Goal: Information Seeking & Learning: Learn about a topic

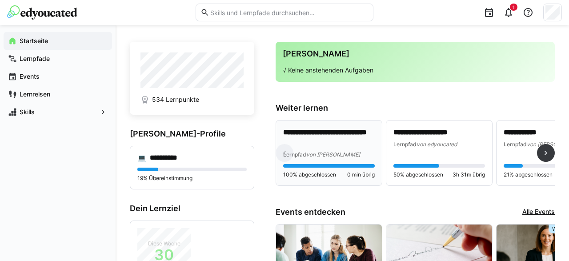
click at [351, 139] on p "**********" at bounding box center [329, 138] width 92 height 20
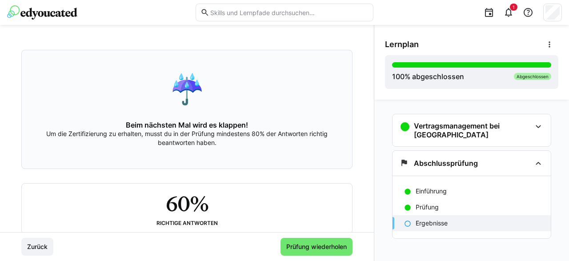
scroll to position [80, 0]
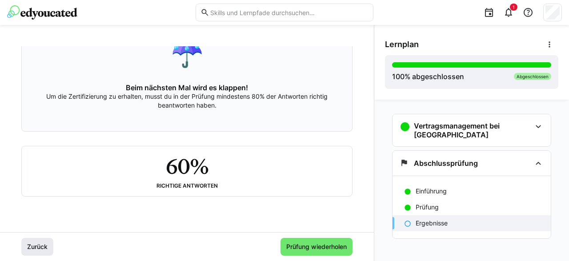
click at [36, 244] on span "Zurück" at bounding box center [37, 246] width 23 height 9
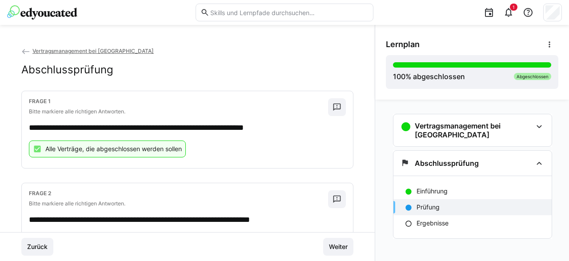
click at [40, 13] on img at bounding box center [42, 12] width 70 height 14
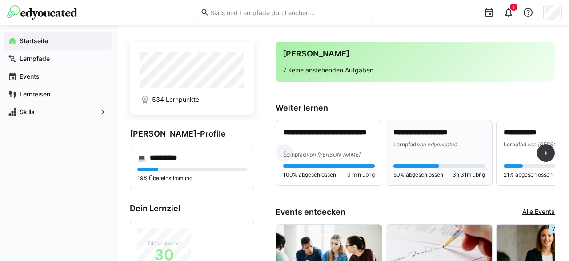
click at [427, 144] on span "von edyoucated" at bounding box center [437, 144] width 40 height 7
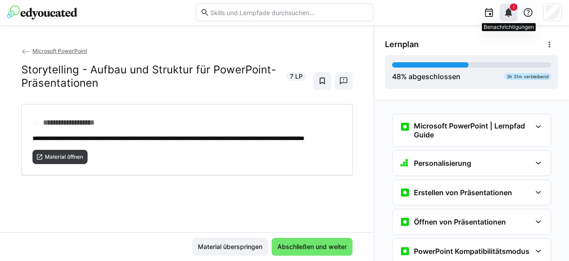
click at [510, 12] on eds-icon at bounding box center [509, 12] width 11 height 11
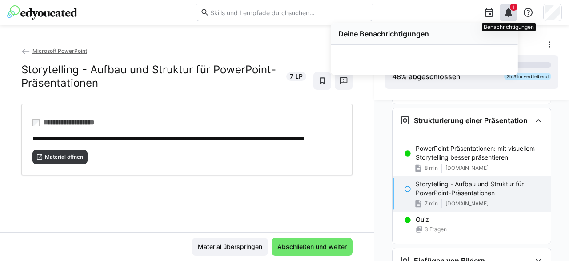
scroll to position [791, 0]
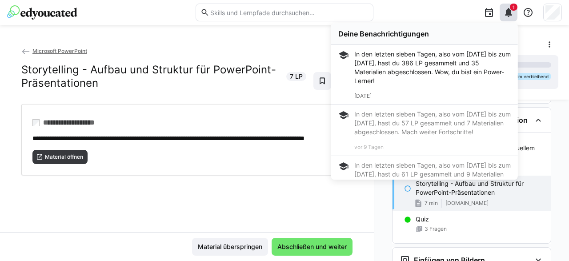
click at [274, 43] on div "**********" at bounding box center [187, 143] width 374 height 236
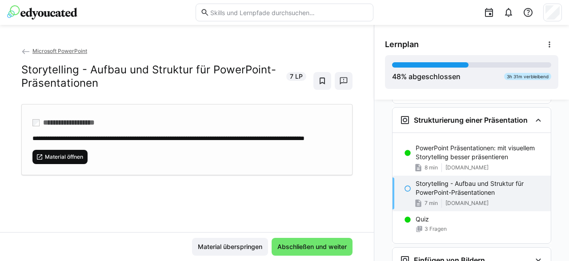
click at [75, 161] on span "Material öffnen" at bounding box center [64, 156] width 40 height 7
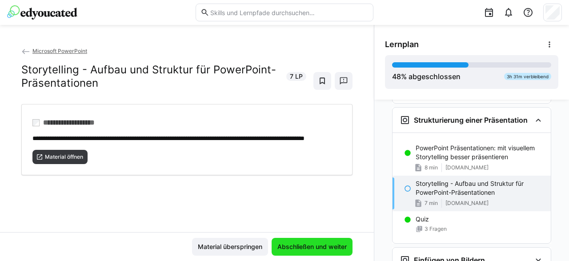
drag, startPoint x: 339, startPoint y: 243, endPoint x: 334, endPoint y: 231, distance: 12.8
click at [339, 242] on span "Abschließen und weiter" at bounding box center [312, 247] width 81 height 18
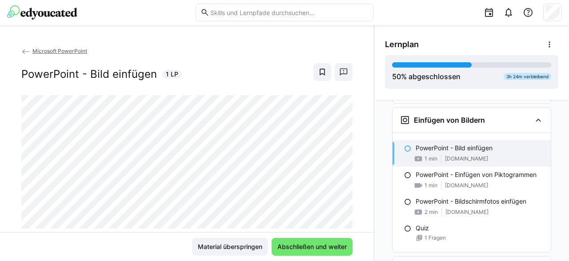
scroll to position [24, 0]
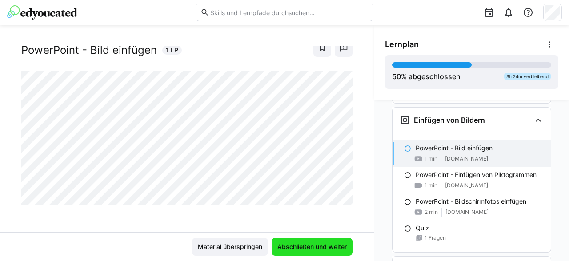
click at [322, 248] on span "Abschließen und weiter" at bounding box center [312, 246] width 72 height 9
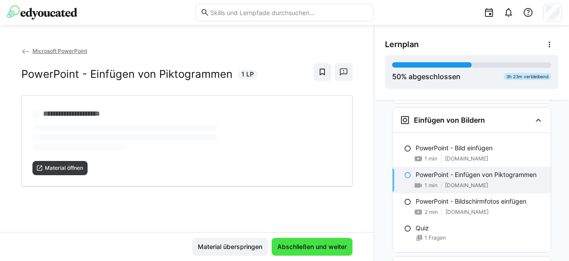
scroll to position [0, 0]
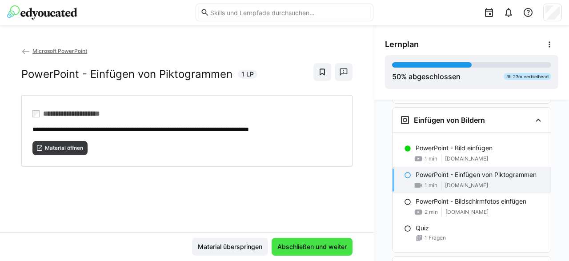
click at [317, 251] on span "Abschließen und weiter" at bounding box center [312, 246] width 72 height 9
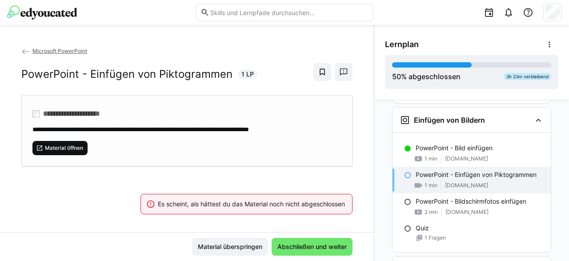
click at [69, 146] on span "Material öffnen" at bounding box center [64, 148] width 40 height 7
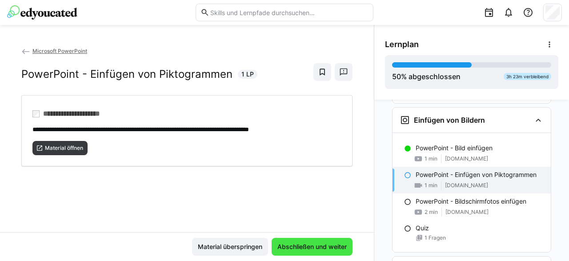
click at [307, 246] on span "Abschließen und weiter" at bounding box center [312, 246] width 72 height 9
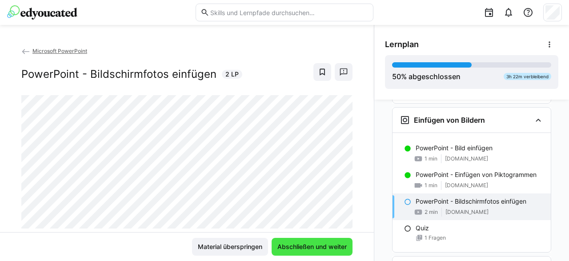
click at [319, 247] on span "Abschließen und weiter" at bounding box center [312, 246] width 72 height 9
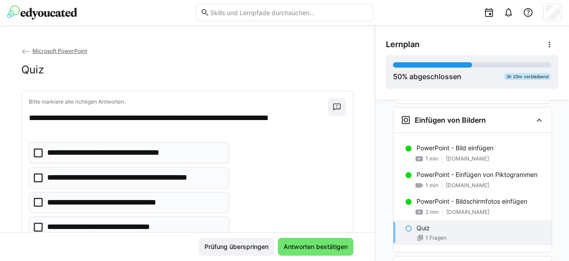
click at [36, 151] on icon at bounding box center [38, 153] width 9 height 9
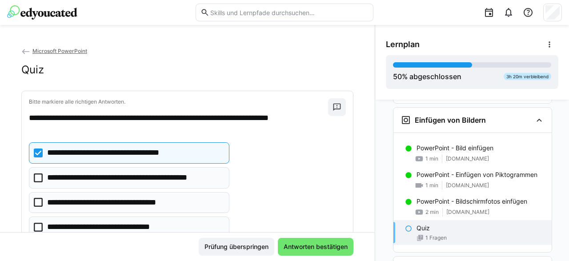
click at [37, 178] on icon at bounding box center [38, 178] width 9 height 9
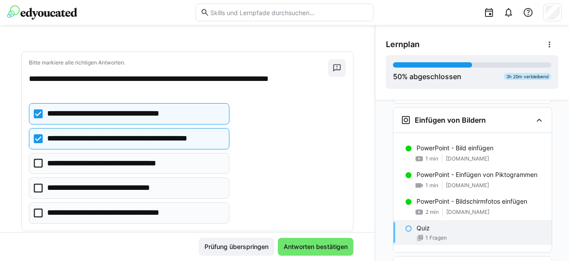
scroll to position [57, 0]
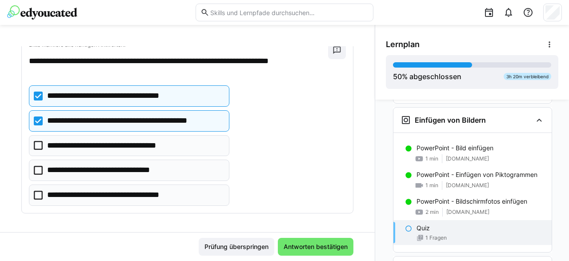
click at [40, 145] on icon at bounding box center [38, 145] width 9 height 9
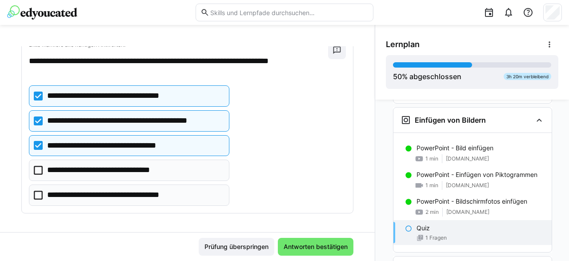
click at [39, 194] on icon at bounding box center [38, 195] width 9 height 9
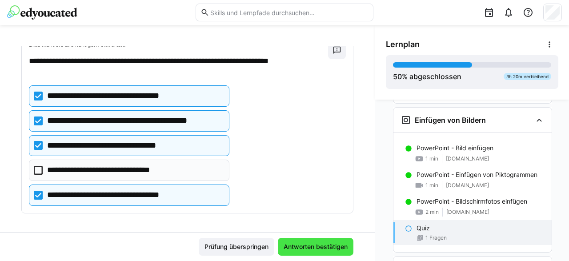
click at [310, 250] on span "Antworten bestätigen" at bounding box center [316, 246] width 67 height 9
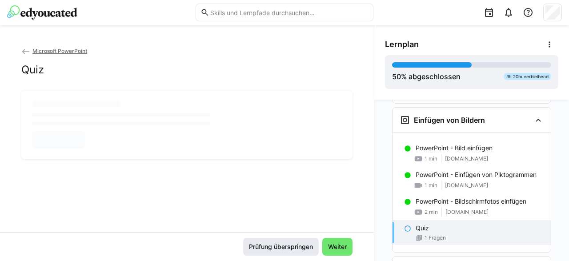
scroll to position [0, 0]
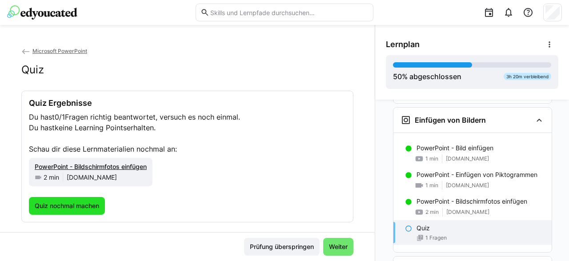
click at [83, 206] on span "Quiz nochmal machen" at bounding box center [66, 206] width 67 height 9
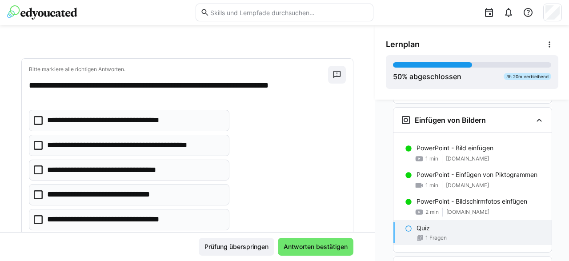
scroll to position [57, 0]
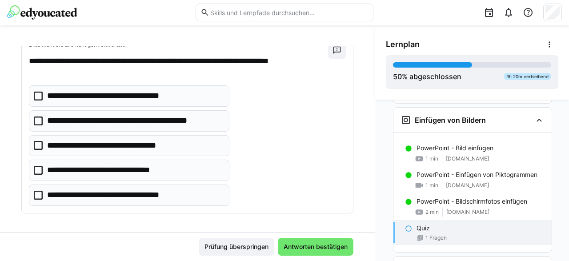
click at [40, 96] on icon at bounding box center [38, 96] width 9 height 9
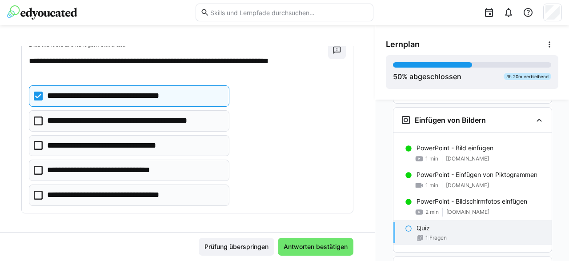
click at [36, 191] on icon at bounding box center [38, 195] width 9 height 9
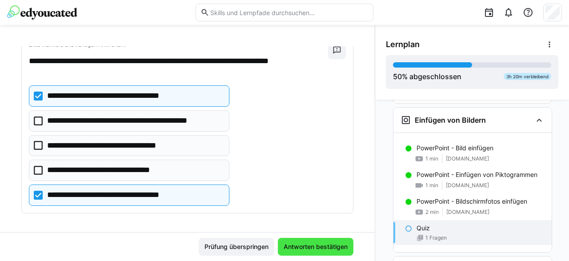
click at [299, 245] on span "Antworten bestätigen" at bounding box center [316, 246] width 67 height 9
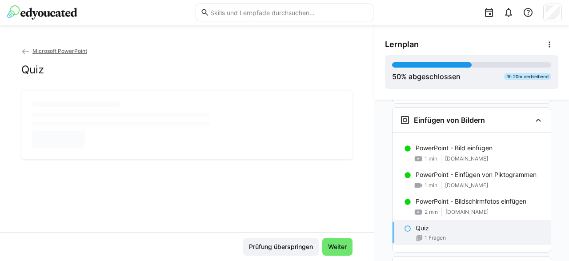
scroll to position [0, 0]
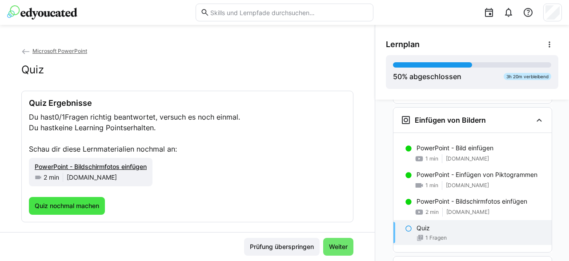
click at [58, 206] on span "Quiz nochmal machen" at bounding box center [66, 206] width 67 height 9
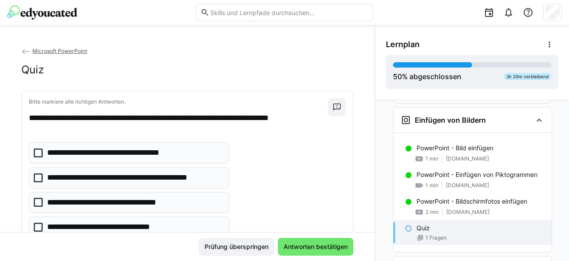
click at [43, 151] on eds-checkbox "**********" at bounding box center [129, 152] width 201 height 21
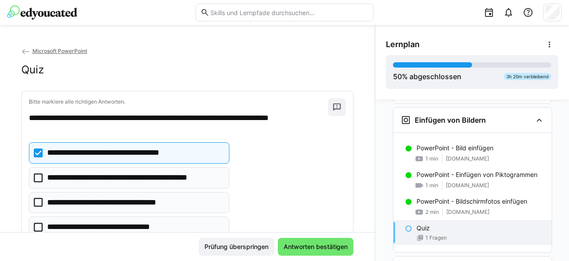
click at [39, 200] on icon at bounding box center [38, 202] width 9 height 9
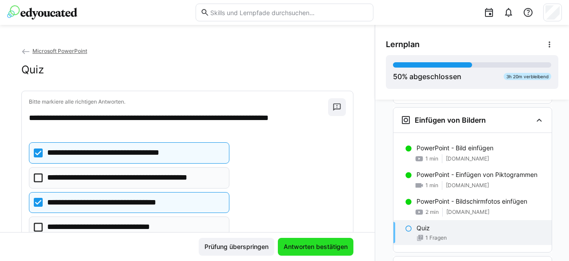
click at [307, 247] on span "Antworten bestätigen" at bounding box center [316, 246] width 67 height 9
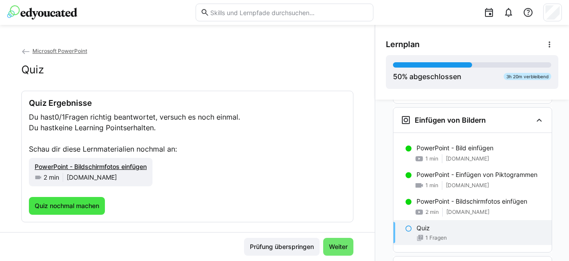
click at [75, 205] on span "Quiz nochmal machen" at bounding box center [66, 206] width 67 height 9
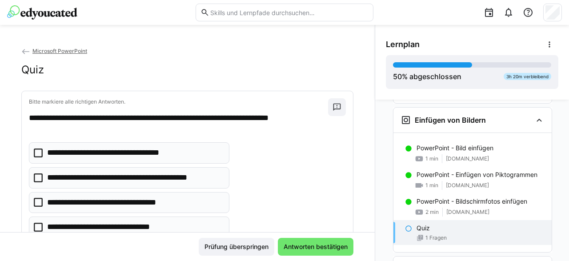
drag, startPoint x: 40, startPoint y: 150, endPoint x: 43, endPoint y: 172, distance: 21.6
click at [40, 152] on icon at bounding box center [38, 153] width 9 height 9
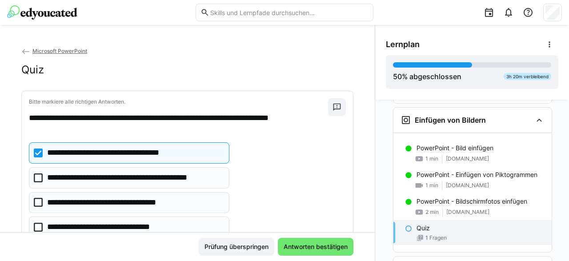
click at [41, 176] on icon at bounding box center [38, 178] width 9 height 9
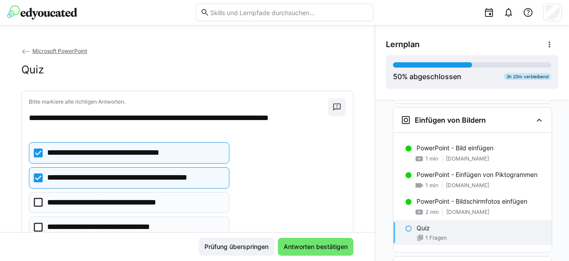
drag, startPoint x: 41, startPoint y: 202, endPoint x: 41, endPoint y: 218, distance: 16.5
click at [41, 203] on icon at bounding box center [38, 202] width 9 height 9
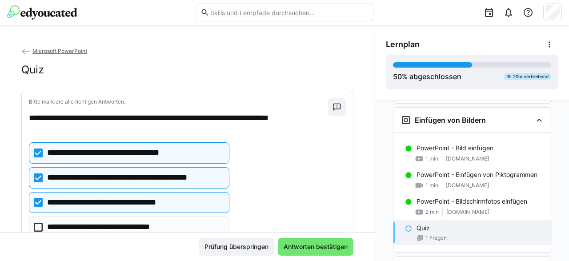
click at [40, 223] on icon at bounding box center [38, 227] width 9 height 9
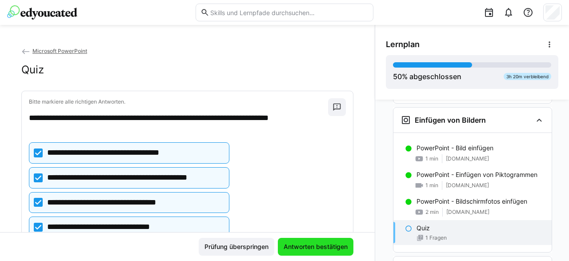
click at [300, 248] on span "Antworten bestätigen" at bounding box center [316, 246] width 67 height 9
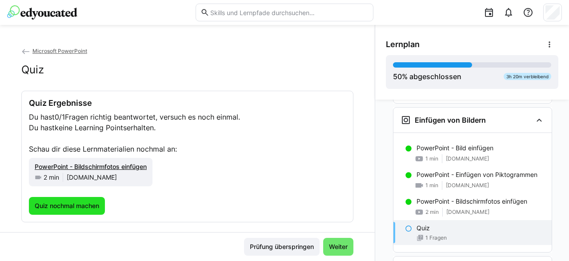
click at [68, 205] on span "Quiz nochmal machen" at bounding box center [66, 206] width 67 height 9
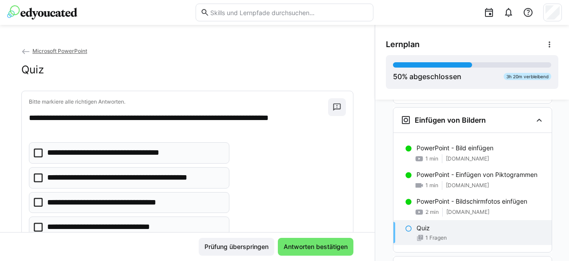
drag, startPoint x: 40, startPoint y: 175, endPoint x: 41, endPoint y: 194, distance: 19.2
click at [40, 176] on icon at bounding box center [38, 178] width 9 height 9
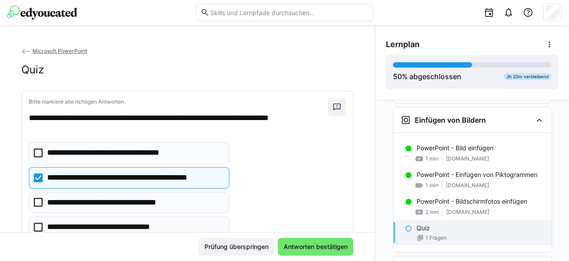
click at [38, 199] on icon at bounding box center [38, 202] width 9 height 9
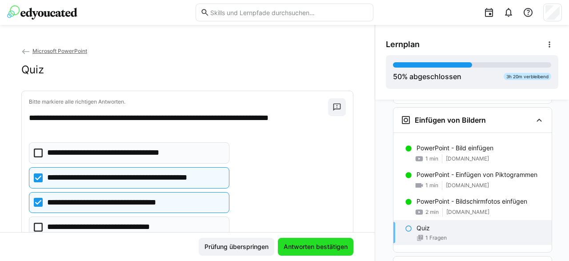
click at [303, 246] on span "Antworten bestätigen" at bounding box center [316, 246] width 67 height 9
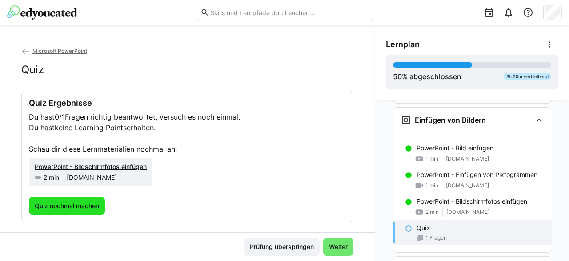
click at [79, 213] on span "Quiz nochmal machen" at bounding box center [67, 206] width 76 height 18
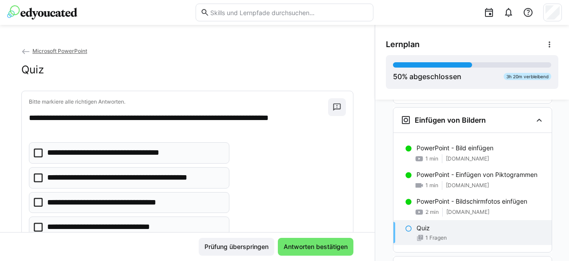
click at [37, 202] on icon at bounding box center [38, 202] width 9 height 9
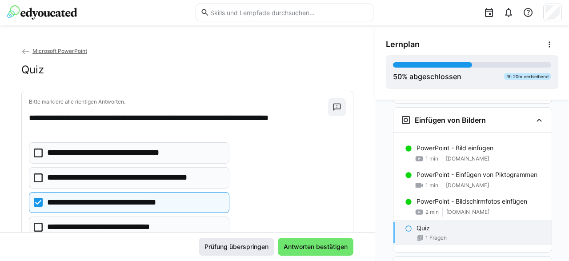
click at [307, 250] on span "Antworten bestätigen" at bounding box center [316, 246] width 67 height 9
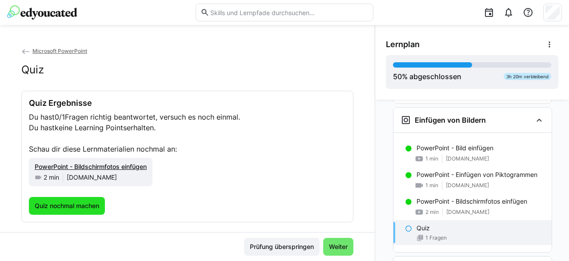
click at [82, 205] on span "Quiz nochmal machen" at bounding box center [66, 206] width 67 height 9
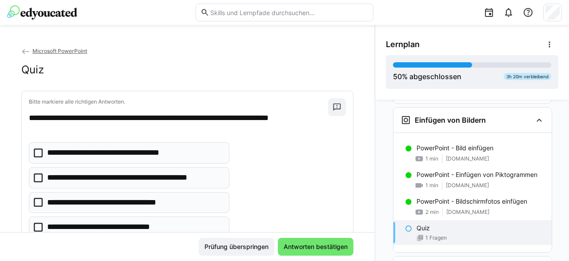
drag, startPoint x: 39, startPoint y: 178, endPoint x: 45, endPoint y: 194, distance: 17.4
click at [39, 178] on icon at bounding box center [38, 178] width 9 height 9
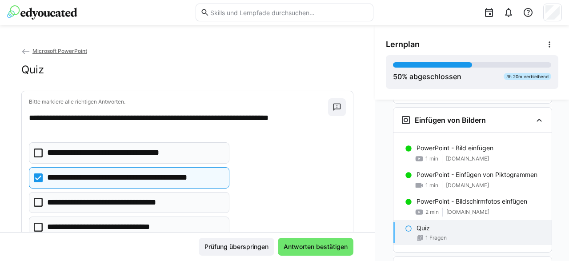
click at [40, 198] on icon at bounding box center [38, 202] width 9 height 9
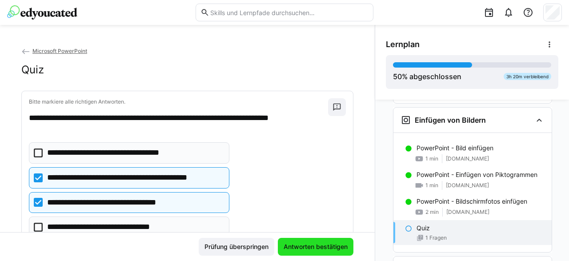
click at [293, 250] on span "Antworten bestätigen" at bounding box center [316, 246] width 67 height 9
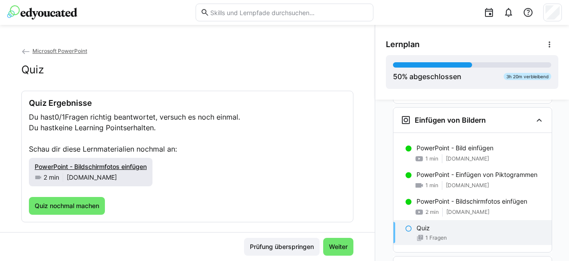
click at [112, 167] on span "PowerPoint - Bildschirmfotos einfügen" at bounding box center [91, 167] width 112 height 8
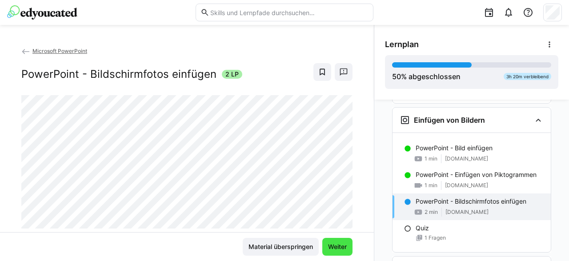
click at [341, 246] on span "Weiter" at bounding box center [337, 246] width 21 height 9
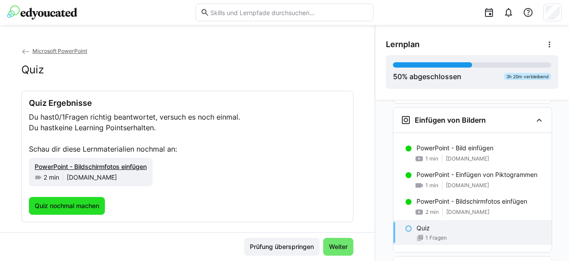
click at [82, 207] on span "Quiz nochmal machen" at bounding box center [66, 206] width 67 height 9
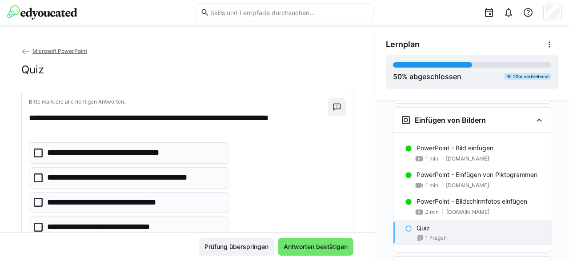
click at [37, 154] on icon at bounding box center [38, 153] width 9 height 9
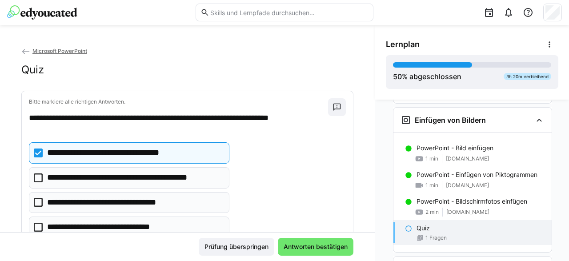
click at [39, 202] on icon at bounding box center [38, 202] width 9 height 9
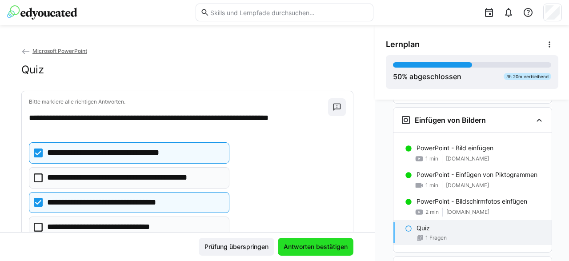
click at [301, 250] on span "Antworten bestätigen" at bounding box center [316, 246] width 67 height 9
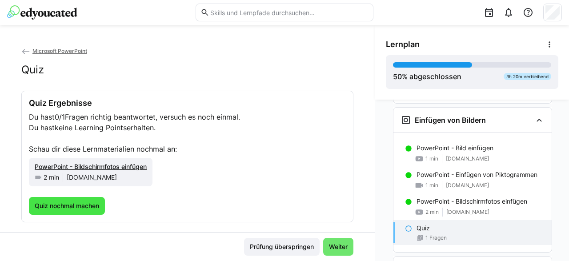
click at [73, 205] on span "Quiz nochmal machen" at bounding box center [66, 206] width 67 height 9
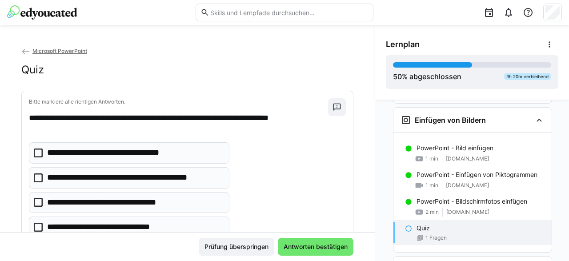
drag, startPoint x: 40, startPoint y: 150, endPoint x: 47, endPoint y: 202, distance: 51.7
click at [40, 152] on icon at bounding box center [38, 153] width 9 height 9
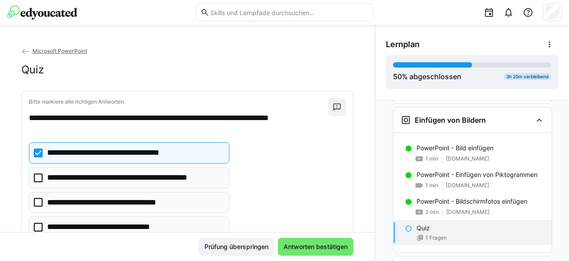
drag, startPoint x: 40, startPoint y: 203, endPoint x: 37, endPoint y: 214, distance: 11.6
click at [40, 206] on eds-checkbox "**********" at bounding box center [129, 202] width 201 height 21
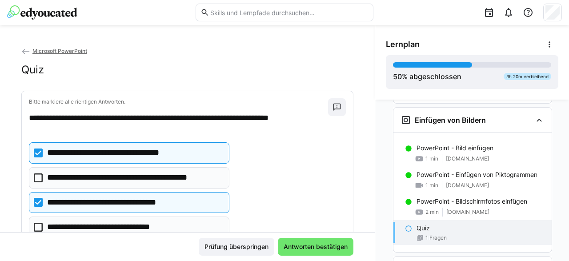
drag, startPoint x: 38, startPoint y: 223, endPoint x: 79, endPoint y: 231, distance: 41.3
click at [38, 223] on icon at bounding box center [38, 227] width 9 height 9
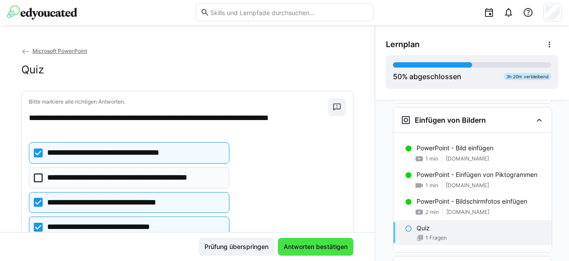
click at [304, 252] on span "Antworten bestätigen" at bounding box center [316, 247] width 76 height 18
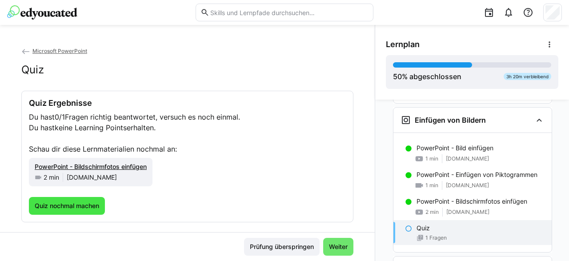
click at [76, 202] on span "Quiz nochmal machen" at bounding box center [66, 206] width 67 height 9
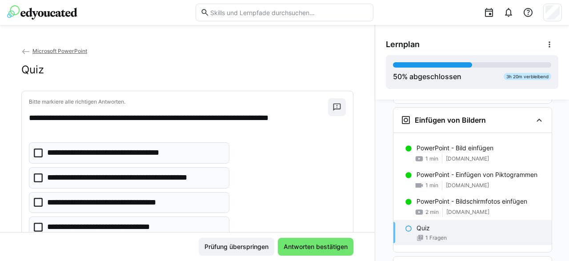
drag, startPoint x: 41, startPoint y: 152, endPoint x: 42, endPoint y: 166, distance: 14.3
click at [41, 152] on icon at bounding box center [38, 153] width 9 height 9
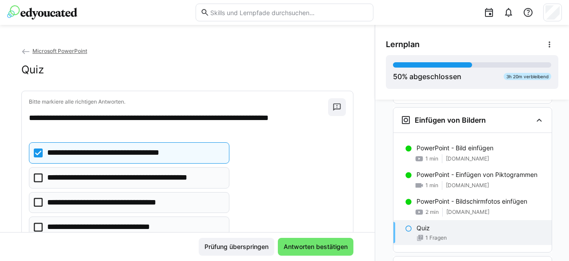
click at [38, 176] on icon at bounding box center [38, 178] width 9 height 9
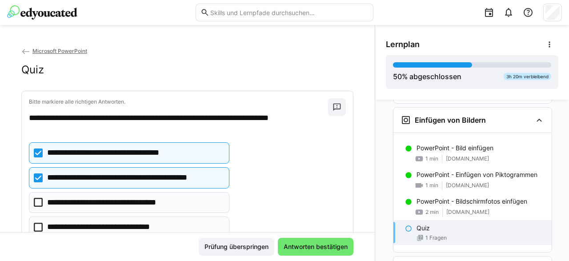
click at [36, 201] on icon at bounding box center [38, 202] width 9 height 9
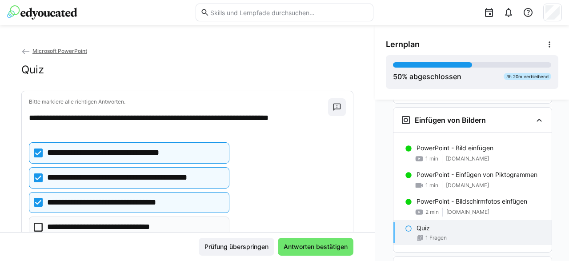
click at [37, 223] on icon at bounding box center [38, 227] width 9 height 9
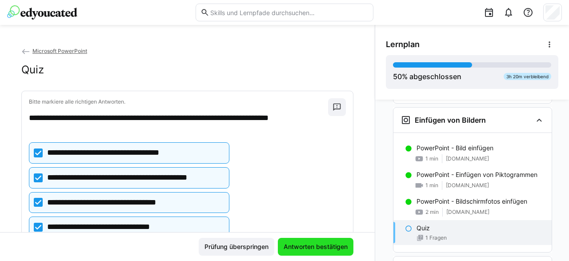
click at [324, 249] on span "Antworten bestätigen" at bounding box center [316, 246] width 67 height 9
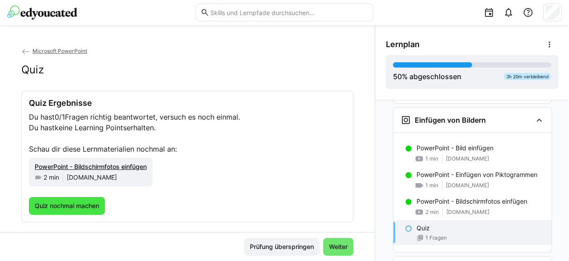
click at [80, 204] on span "Quiz nochmal machen" at bounding box center [66, 206] width 67 height 9
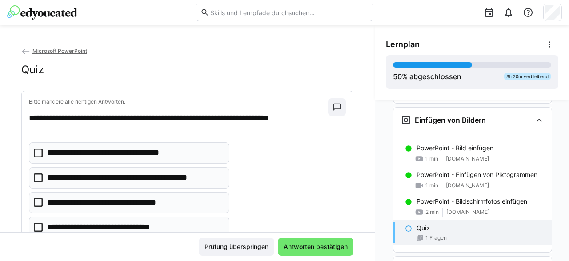
click at [36, 201] on icon at bounding box center [38, 202] width 9 height 9
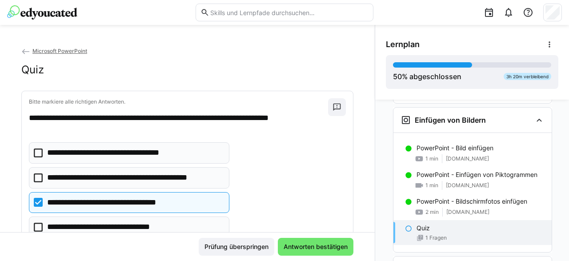
click at [41, 219] on eds-checkbox "**********" at bounding box center [129, 227] width 201 height 21
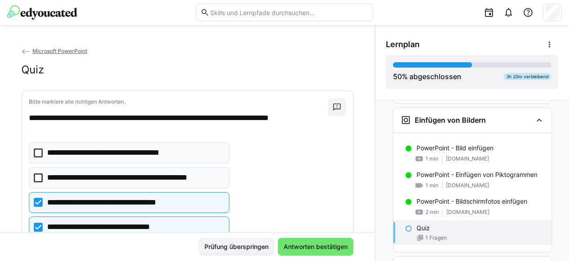
click at [40, 154] on icon at bounding box center [38, 153] width 9 height 9
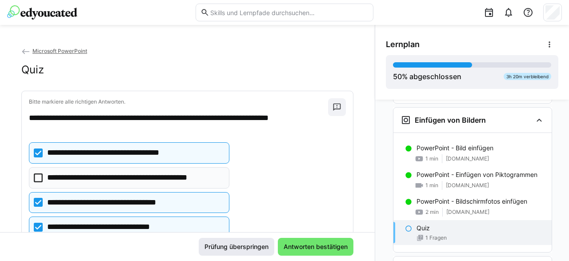
click at [307, 247] on span "Antworten bestätigen" at bounding box center [316, 246] width 67 height 9
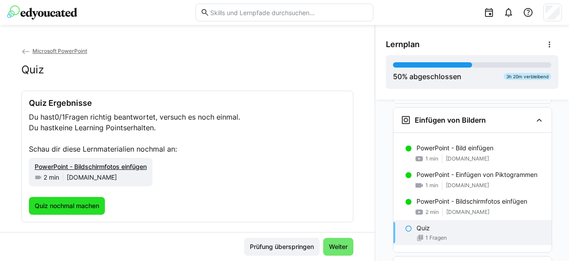
click at [76, 205] on span "Quiz nochmal machen" at bounding box center [66, 206] width 67 height 9
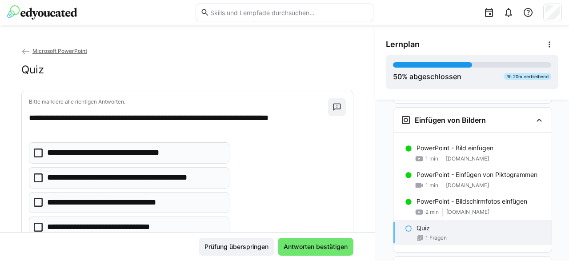
drag, startPoint x: 39, startPoint y: 226, endPoint x: 46, endPoint y: 181, distance: 46.3
click at [39, 223] on icon at bounding box center [38, 227] width 9 height 9
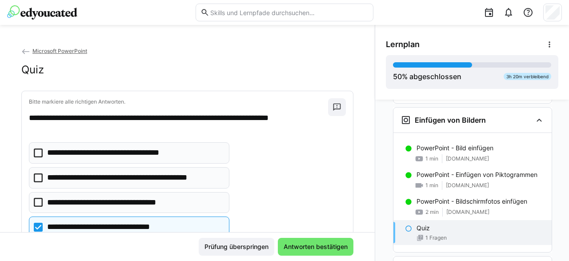
drag, startPoint x: 39, startPoint y: 153, endPoint x: 111, endPoint y: 200, distance: 85.9
click at [39, 153] on icon at bounding box center [38, 153] width 9 height 9
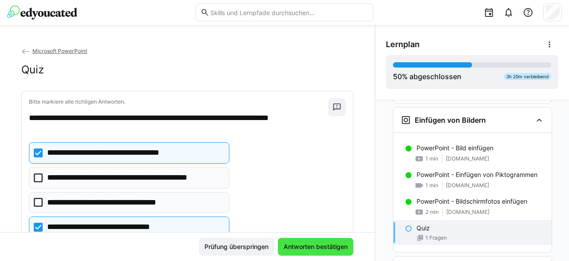
click at [295, 247] on span "Antworten bestätigen" at bounding box center [316, 246] width 67 height 9
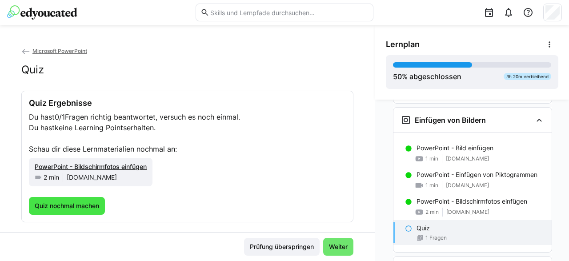
click at [80, 206] on span "Quiz nochmal machen" at bounding box center [66, 206] width 67 height 9
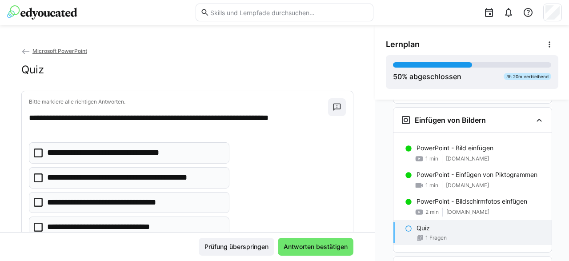
click at [42, 153] on icon at bounding box center [38, 153] width 9 height 9
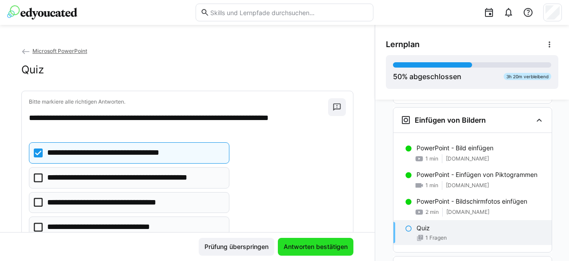
click at [299, 246] on span "Antworten bestätigen" at bounding box center [316, 246] width 67 height 9
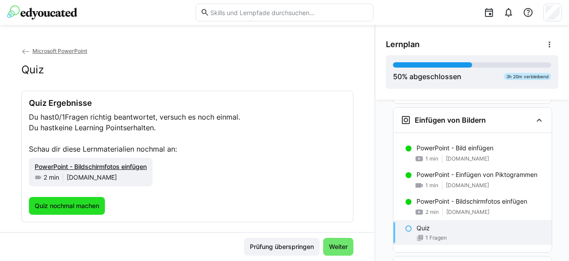
click at [71, 204] on span "Quiz nochmal machen" at bounding box center [66, 206] width 67 height 9
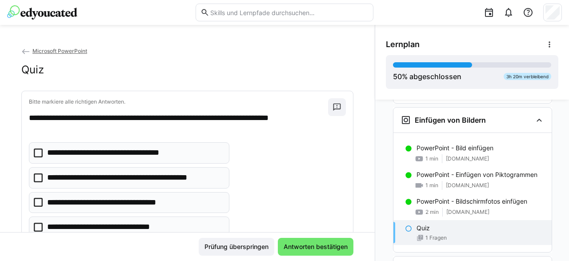
click at [40, 226] on icon at bounding box center [38, 227] width 9 height 9
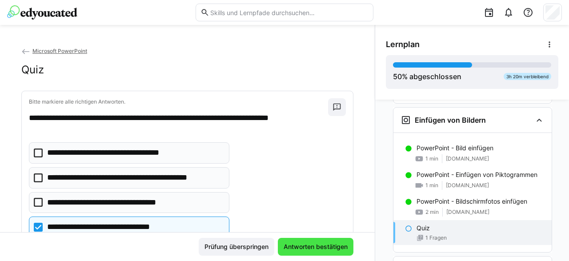
click at [311, 244] on span "Antworten bestätigen" at bounding box center [316, 246] width 67 height 9
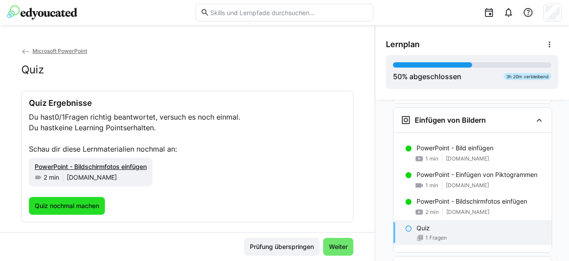
click at [71, 202] on span "Quiz nochmal machen" at bounding box center [66, 206] width 67 height 9
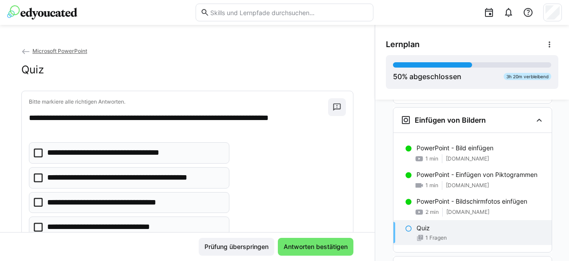
click at [40, 203] on icon at bounding box center [38, 202] width 9 height 9
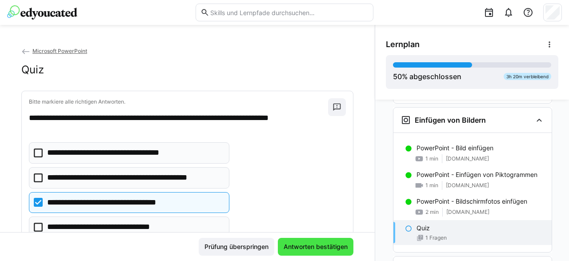
click at [303, 246] on span "Antworten bestätigen" at bounding box center [316, 246] width 67 height 9
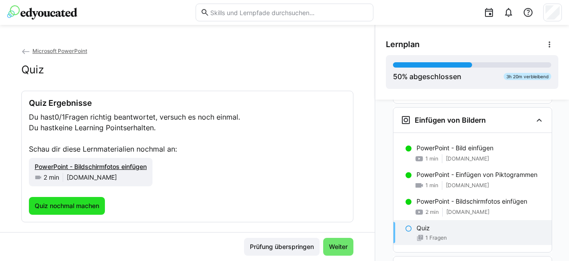
click at [63, 206] on span "Quiz nochmal machen" at bounding box center [66, 206] width 67 height 9
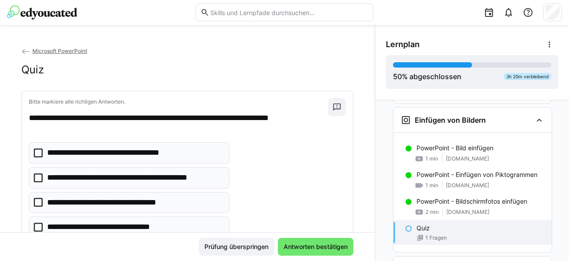
click at [40, 202] on icon at bounding box center [38, 202] width 9 height 9
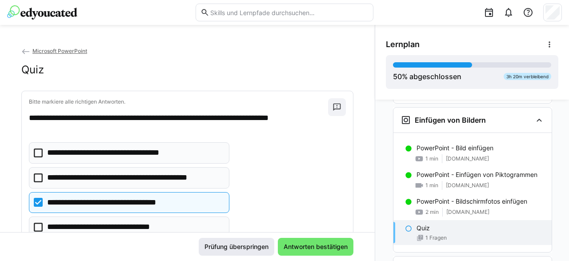
click at [308, 246] on span "Antworten bestätigen" at bounding box center [316, 246] width 67 height 9
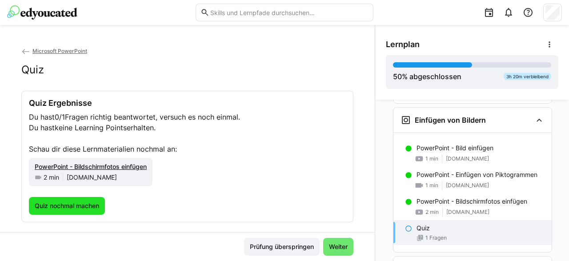
click at [77, 203] on span "Quiz nochmal machen" at bounding box center [66, 206] width 67 height 9
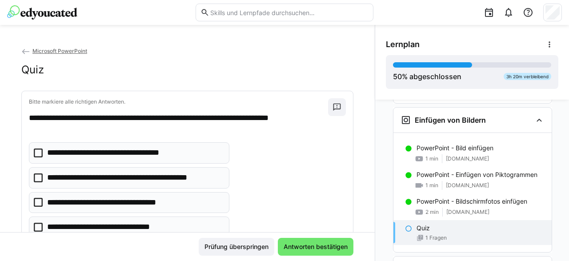
click at [40, 178] on icon at bounding box center [38, 178] width 9 height 9
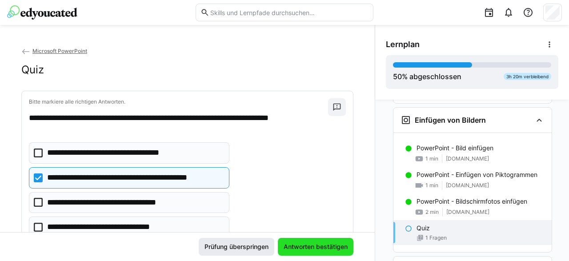
drag, startPoint x: 299, startPoint y: 250, endPoint x: 293, endPoint y: 249, distance: 6.3
click at [299, 249] on span "Antworten bestätigen" at bounding box center [316, 246] width 67 height 9
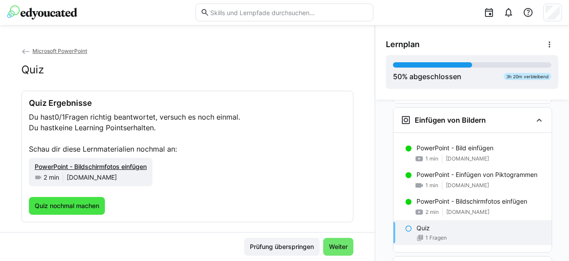
click at [51, 206] on span "Quiz nochmal machen" at bounding box center [66, 206] width 67 height 9
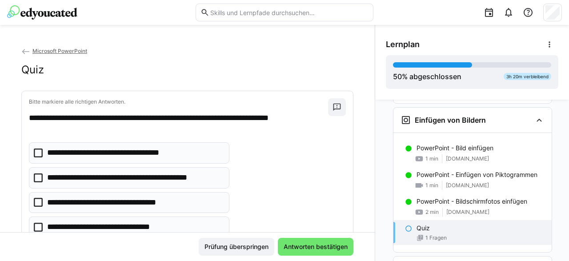
click at [38, 155] on icon at bounding box center [38, 153] width 9 height 9
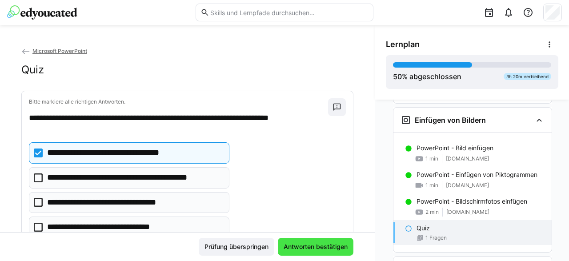
click at [294, 244] on span "Antworten bestätigen" at bounding box center [316, 246] width 67 height 9
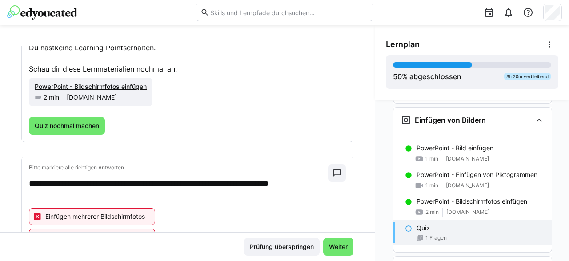
scroll to position [124, 0]
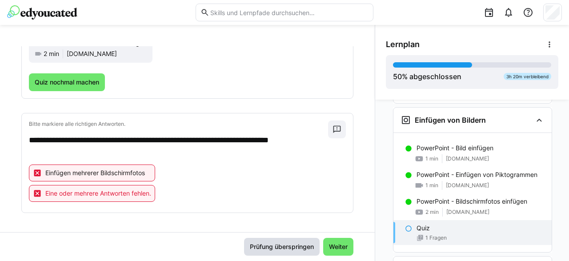
click at [265, 250] on span "Prüfung überspringen" at bounding box center [282, 246] width 67 height 9
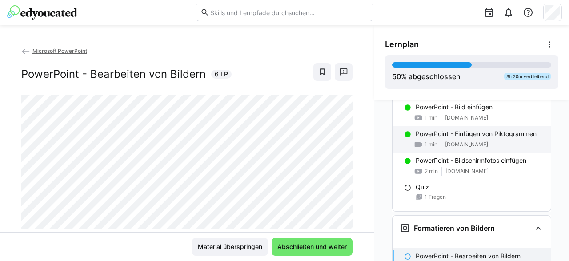
scroll to position [1079, 0]
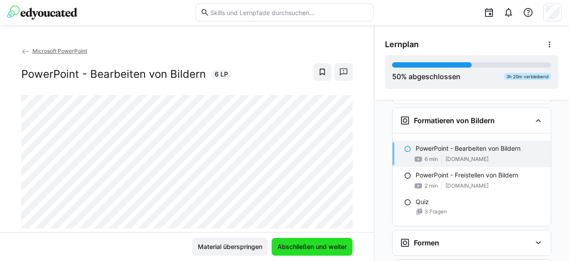
click at [319, 243] on span "Abschließen und weiter" at bounding box center [312, 246] width 72 height 9
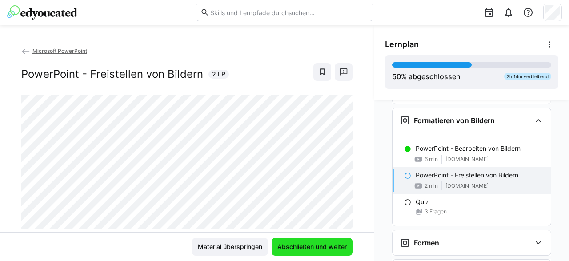
click at [298, 249] on span "Abschließen und weiter" at bounding box center [312, 246] width 72 height 9
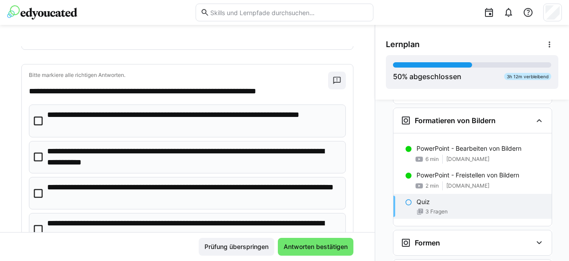
scroll to position [391, 0]
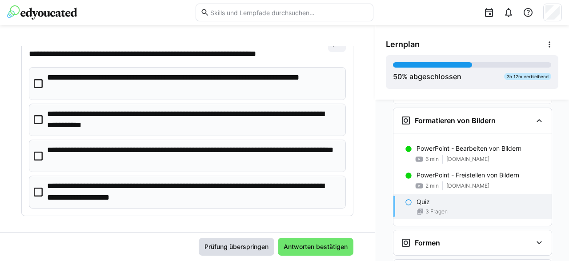
click at [245, 246] on span "Prüfung überspringen" at bounding box center [236, 246] width 67 height 9
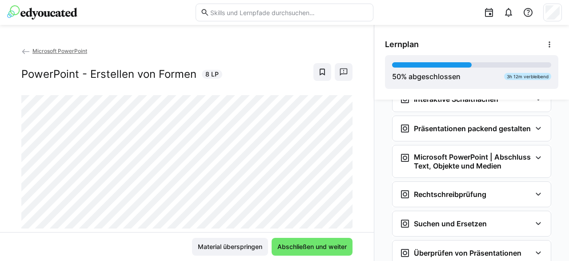
scroll to position [1602, 0]
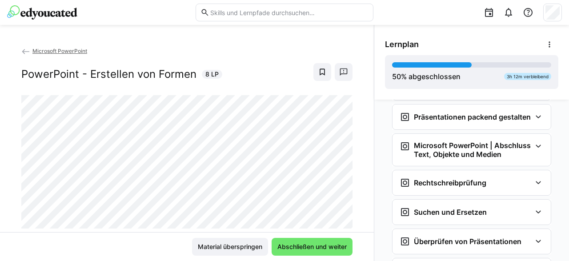
click at [43, 14] on img at bounding box center [42, 12] width 70 height 14
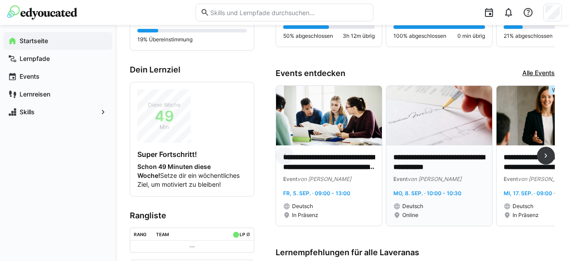
scroll to position [278, 0]
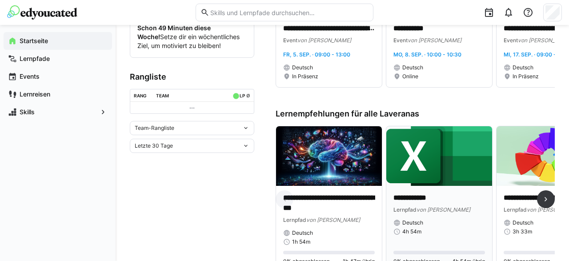
click at [418, 176] on img at bounding box center [440, 156] width 106 height 60
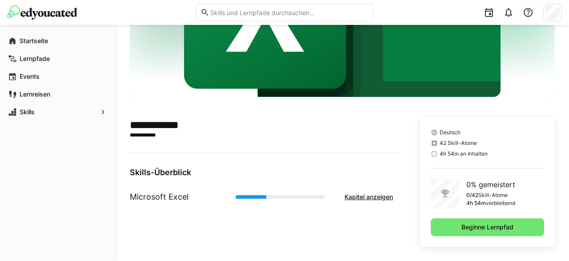
scroll to position [119, 0]
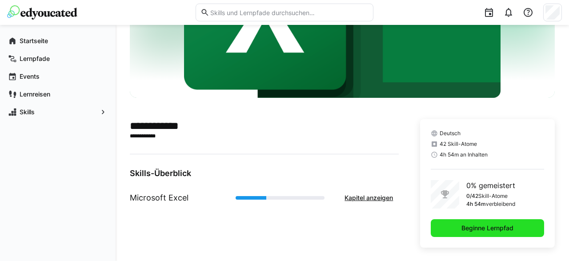
click at [464, 230] on span "Beginne Lernpfad" at bounding box center [487, 228] width 55 height 9
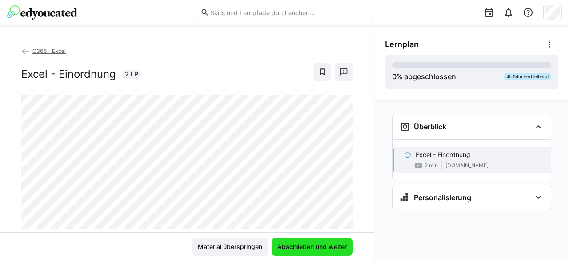
click at [320, 247] on span "Abschließen und weiter" at bounding box center [312, 246] width 72 height 9
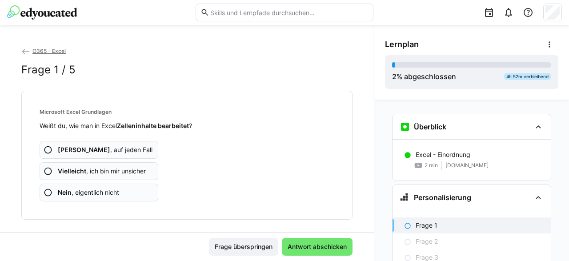
click at [76, 150] on span "Ja , auf jeden Fall" at bounding box center [105, 149] width 95 height 9
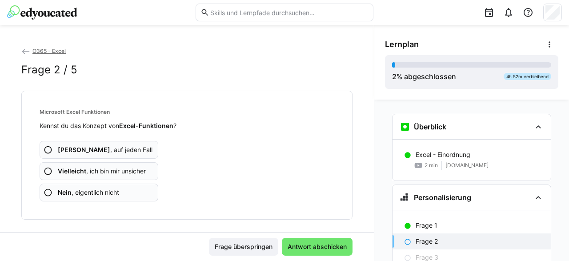
click at [88, 151] on span "Ja , auf jeden Fall" at bounding box center [105, 149] width 95 height 9
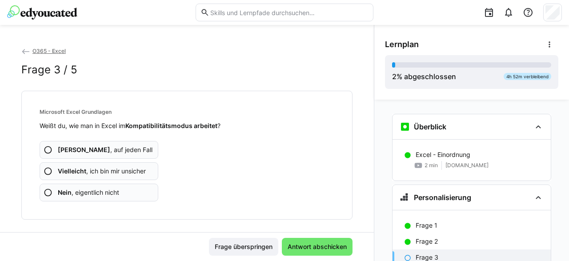
click at [92, 152] on span "Ja , auf jeden Fall" at bounding box center [105, 149] width 95 height 9
click at [91, 149] on span "Ja , auf jeden Fall" at bounding box center [105, 149] width 95 height 9
click at [92, 151] on span "Ja , auf jeden Fall" at bounding box center [105, 149] width 95 height 9
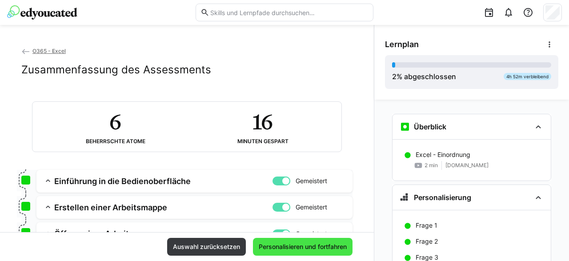
click at [288, 248] on span "Personalisieren und fortfahren" at bounding box center [303, 246] width 91 height 9
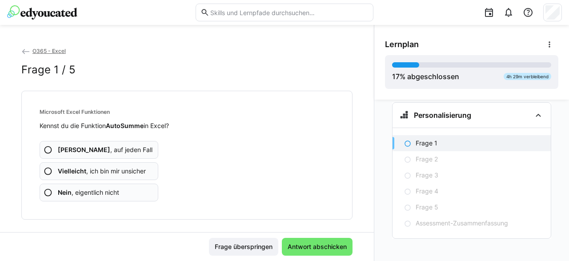
scroll to position [303, 0]
click at [110, 154] on app-assessment-question-radio "Ja , auf jeden Fall" at bounding box center [99, 150] width 119 height 18
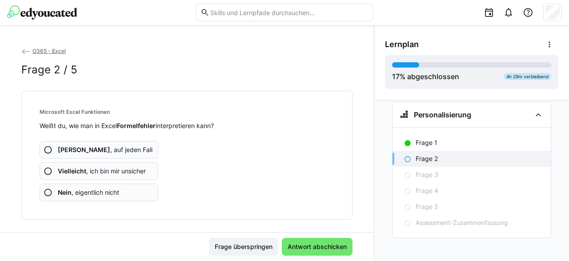
click at [126, 171] on span "Vielleicht , ich bin mir unsicher" at bounding box center [102, 171] width 88 height 9
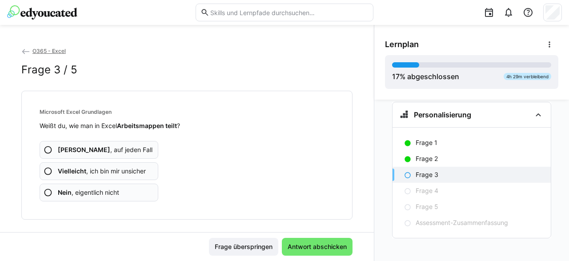
click at [99, 151] on span "Ja , auf jeden Fall" at bounding box center [105, 149] width 95 height 9
